Goal: Transaction & Acquisition: Book appointment/travel/reservation

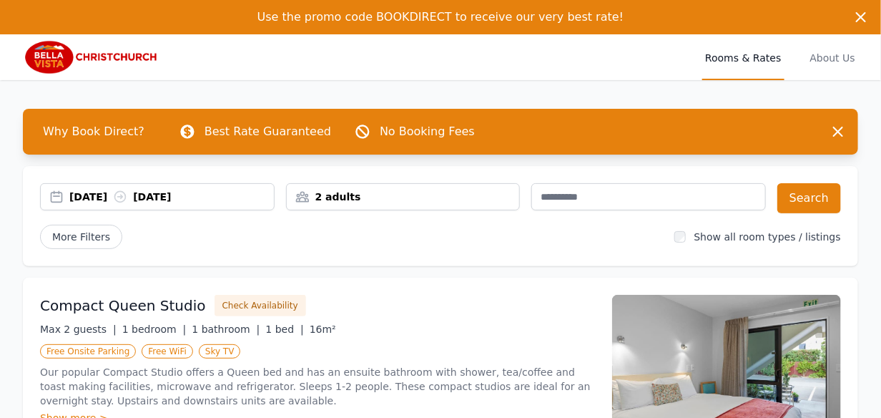
click at [212, 197] on div "[DATE] [DATE]" at bounding box center [171, 197] width 205 height 14
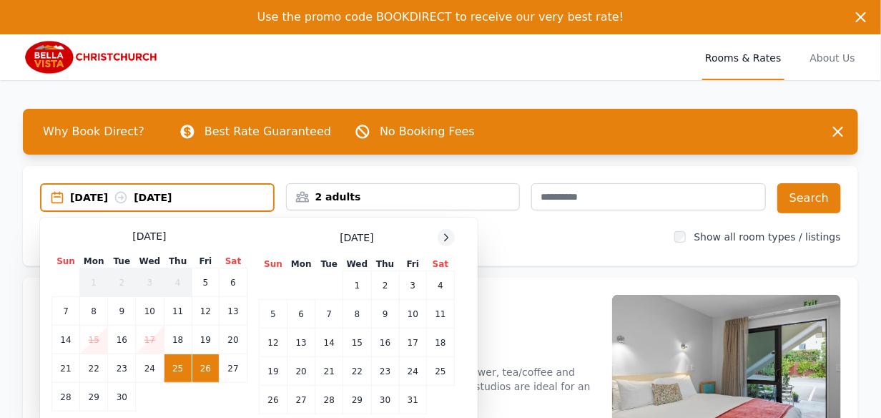
click at [449, 240] on icon at bounding box center [446, 237] width 11 height 11
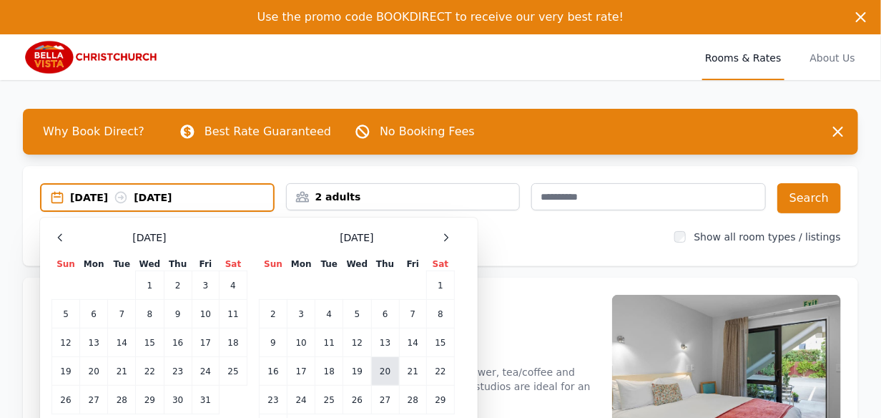
click at [380, 371] on td "20" at bounding box center [385, 371] width 28 height 29
click at [270, 404] on td "23" at bounding box center [274, 400] width 28 height 29
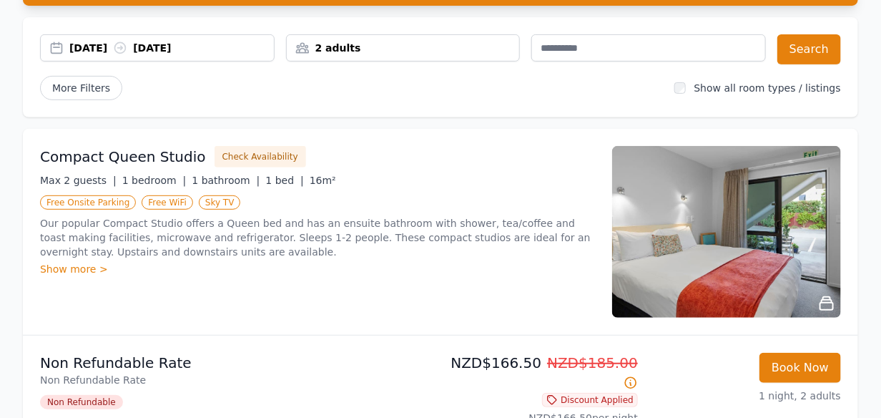
scroll to position [143, 0]
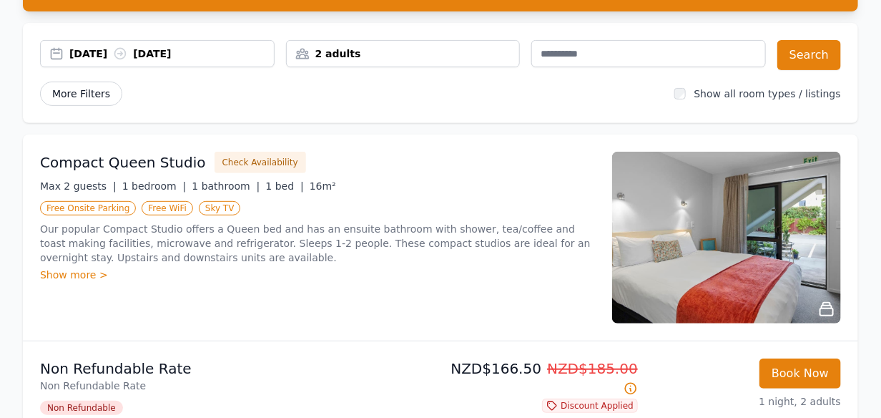
click at [74, 94] on span "More Filters" at bounding box center [81, 94] width 82 height 24
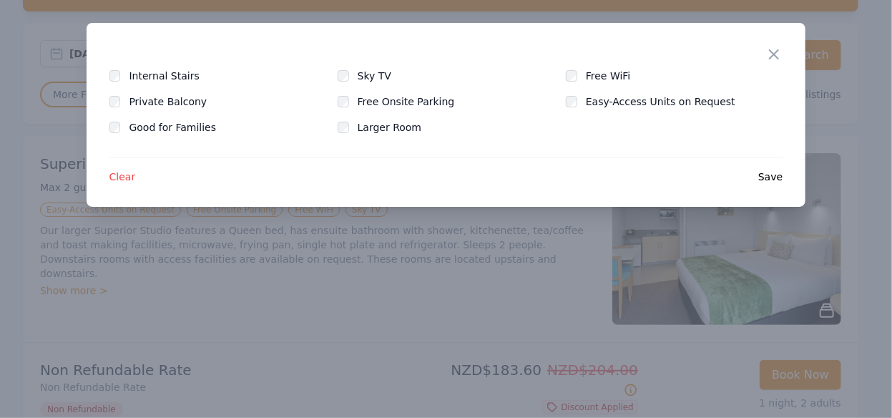
click at [774, 179] on span "Save" at bounding box center [770, 177] width 24 height 14
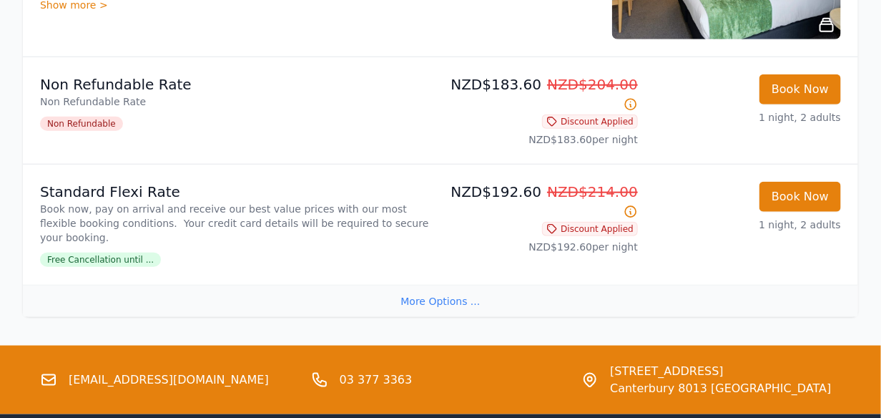
scroll to position [279, 0]
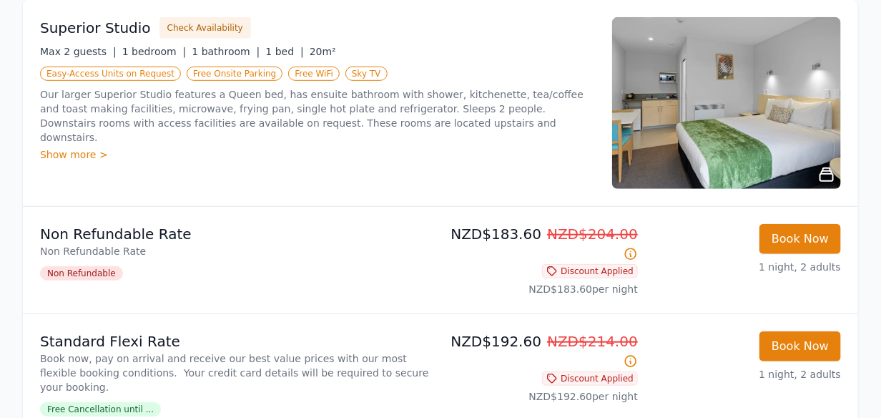
click at [72, 147] on div "Show more >" at bounding box center [317, 154] width 555 height 14
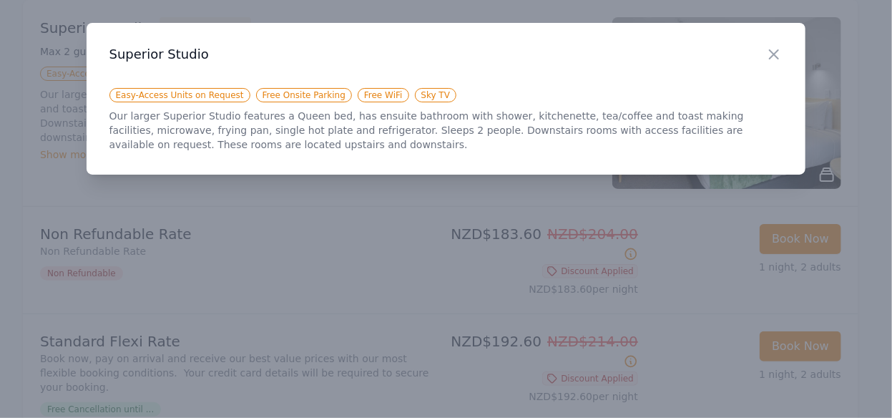
click at [199, 97] on span "Easy-Access Units on Request" at bounding box center [179, 95] width 141 height 14
click at [784, 56] on div "Close" at bounding box center [786, 45] width 40 height 45
click at [778, 57] on icon "button" at bounding box center [774, 54] width 17 height 17
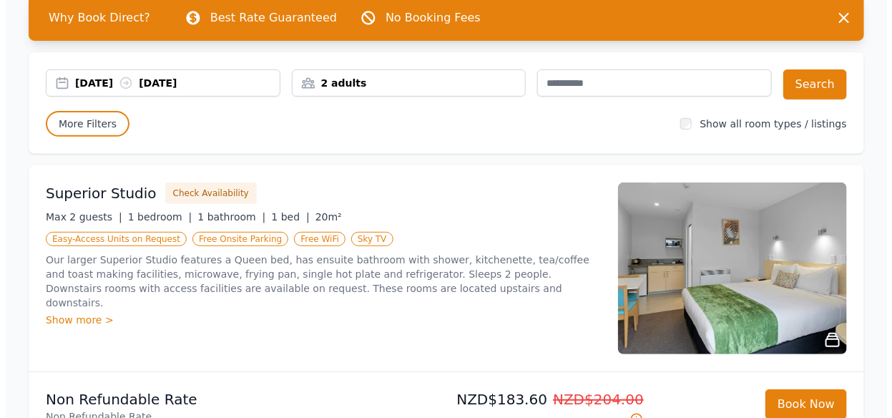
scroll to position [136, 0]
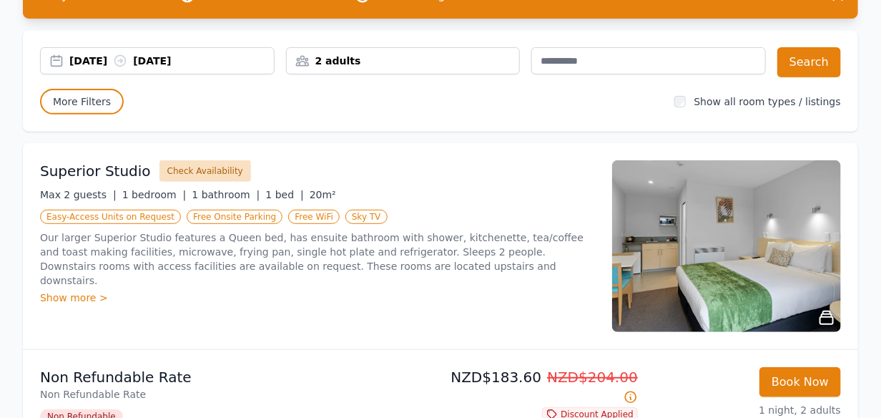
click at [171, 168] on button "Check Availability" at bounding box center [206, 170] width 92 height 21
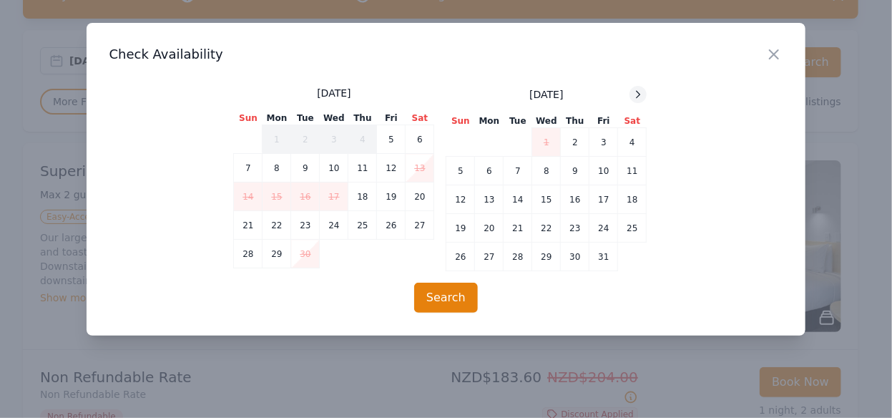
click at [637, 91] on icon at bounding box center [637, 94] width 11 height 11
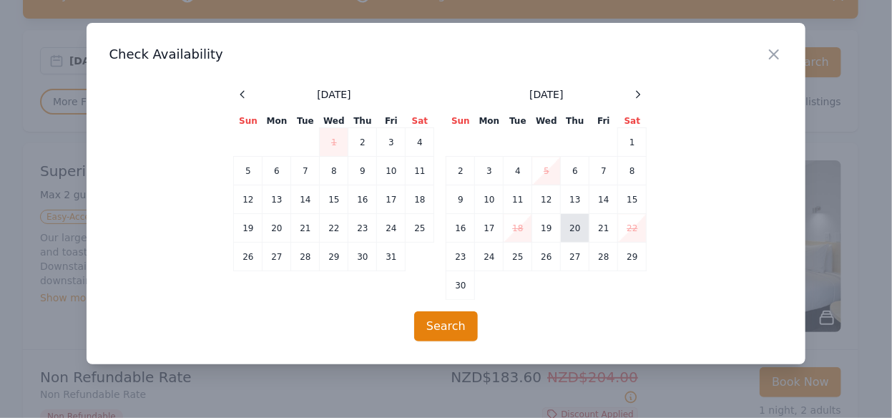
click at [579, 233] on td "20" at bounding box center [575, 228] width 29 height 29
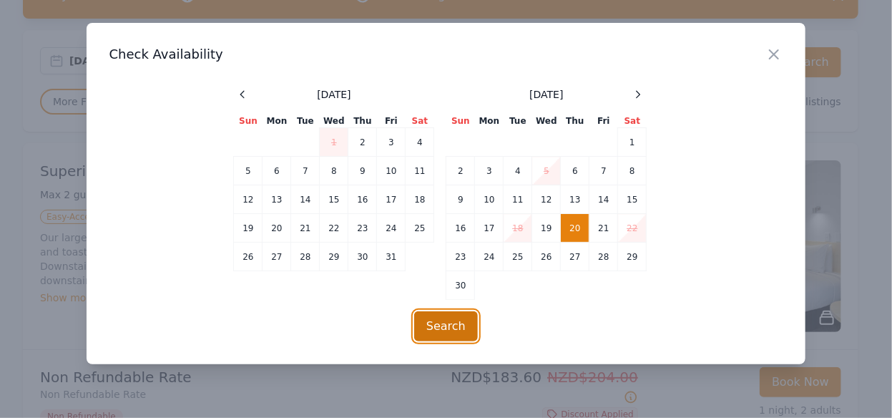
click at [440, 328] on button "Search" at bounding box center [446, 326] width 64 height 30
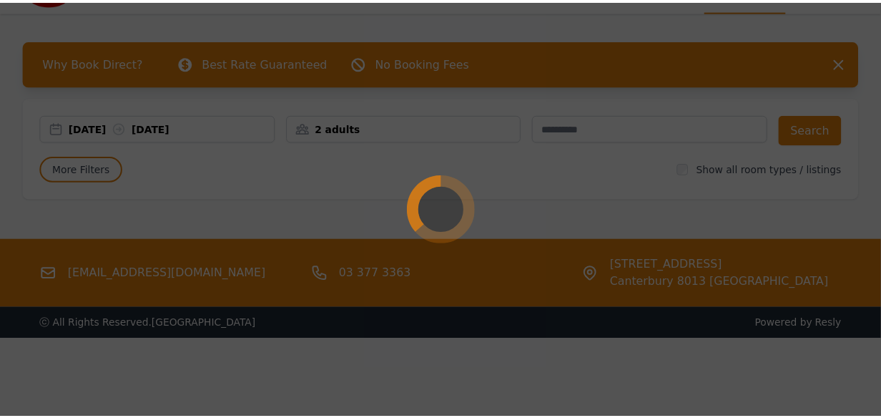
scroll to position [69, 0]
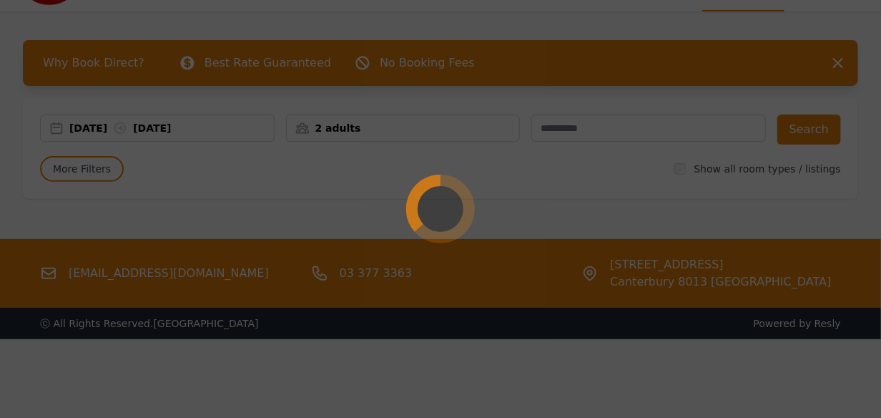
click at [837, 64] on div at bounding box center [440, 209] width 881 height 418
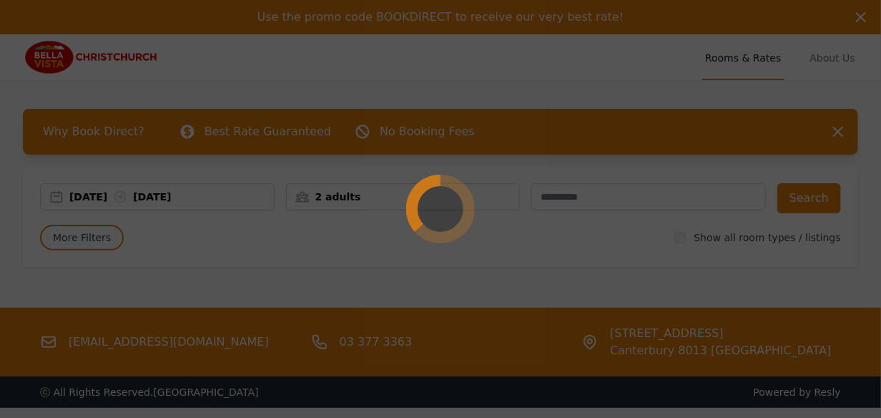
drag, startPoint x: 861, startPoint y: 11, endPoint x: 248, endPoint y: 65, distance: 616.3
click at [845, 10] on div at bounding box center [440, 209] width 881 height 418
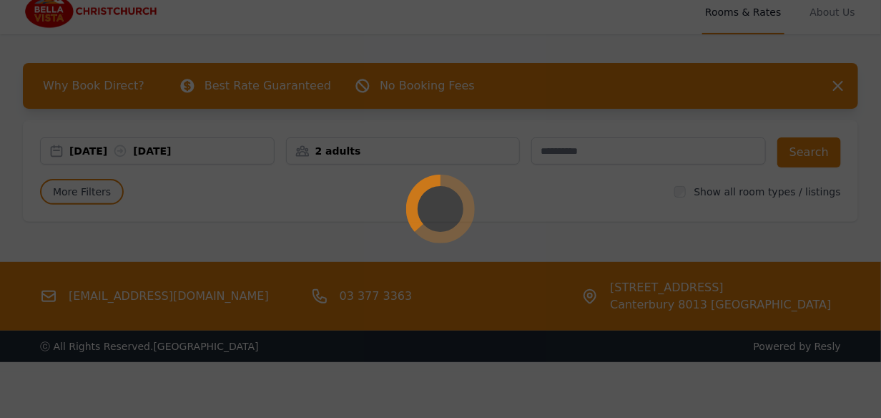
scroll to position [69, 0]
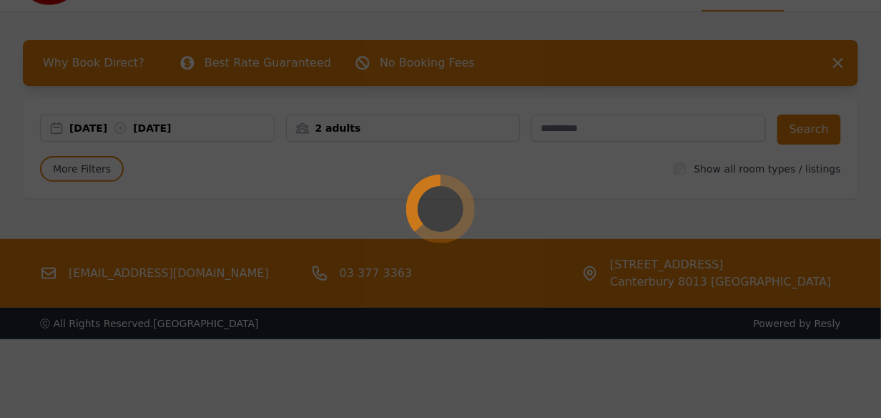
click at [836, 65] on div at bounding box center [440, 209] width 881 height 418
